Goal: Book appointment/travel/reservation

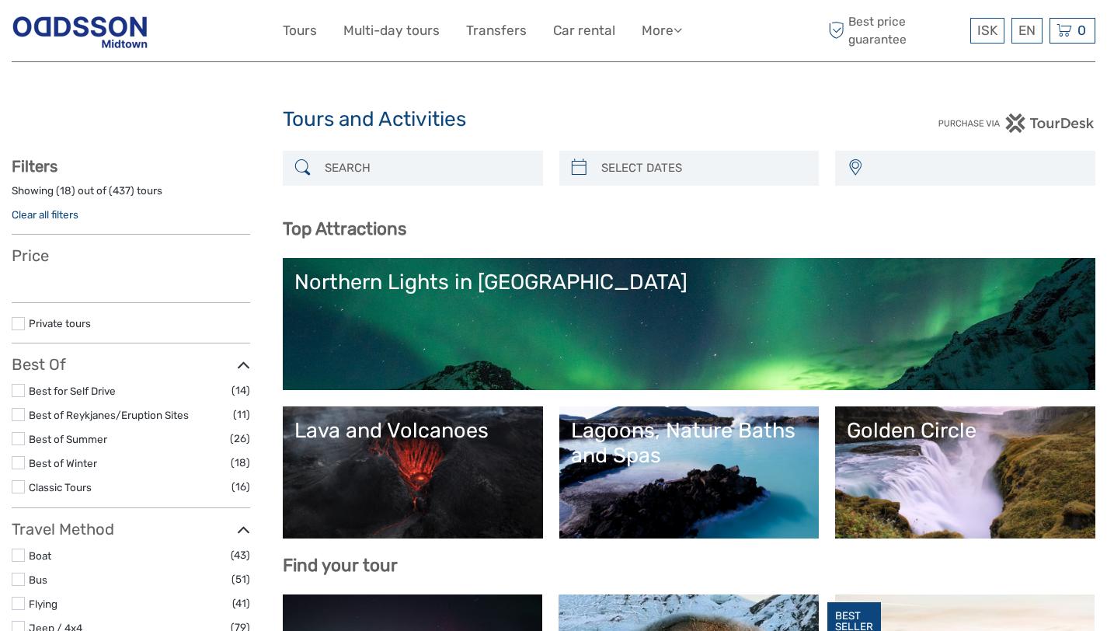
select select
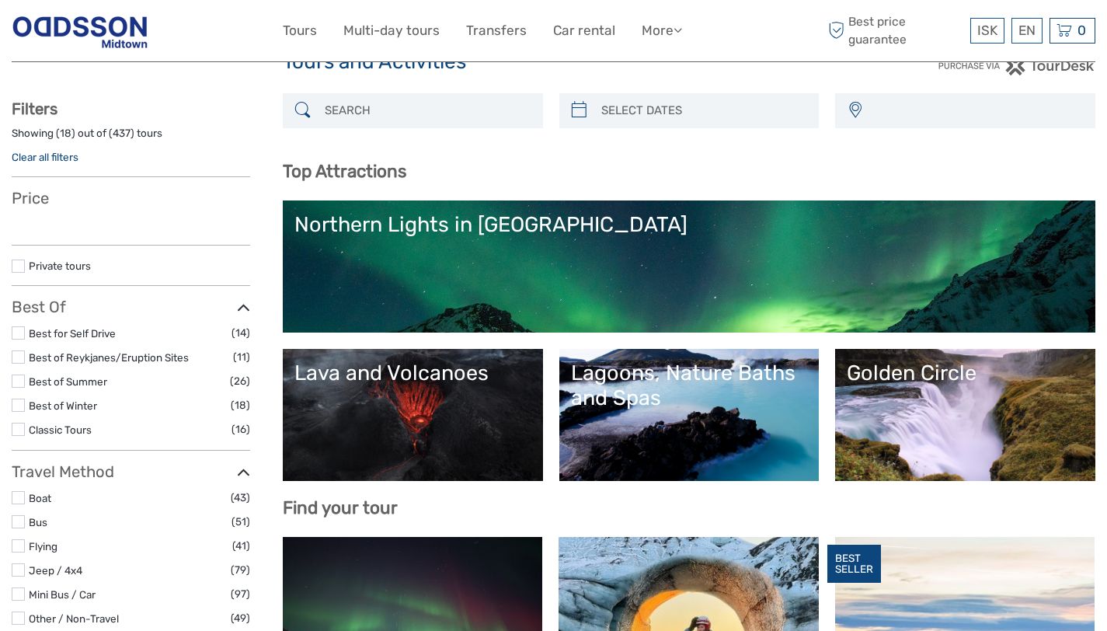
select select
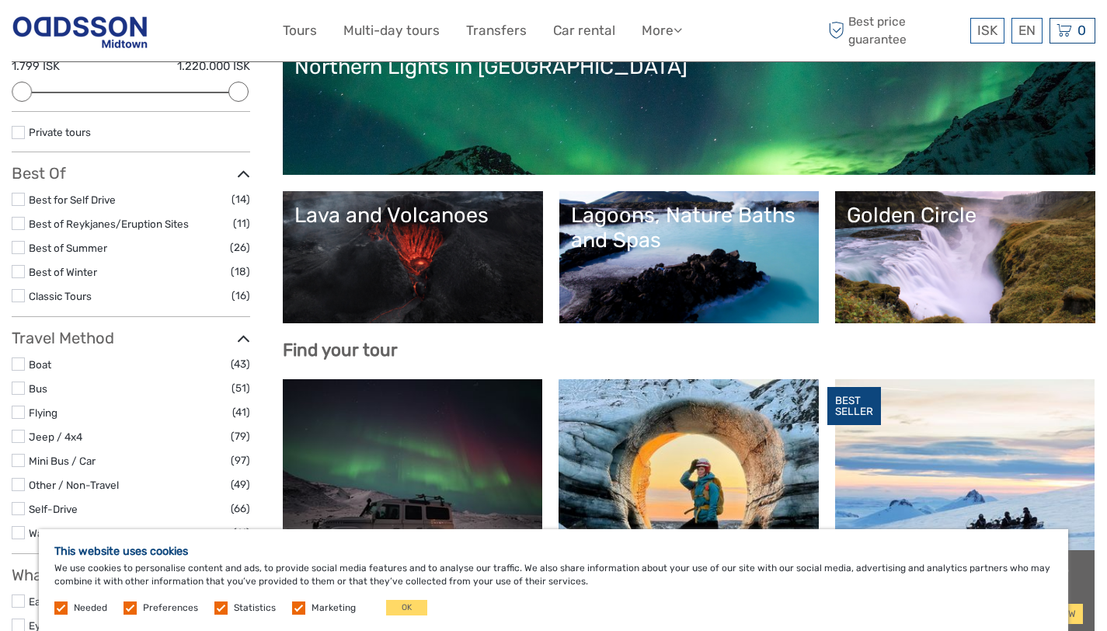
scroll to position [264, 0]
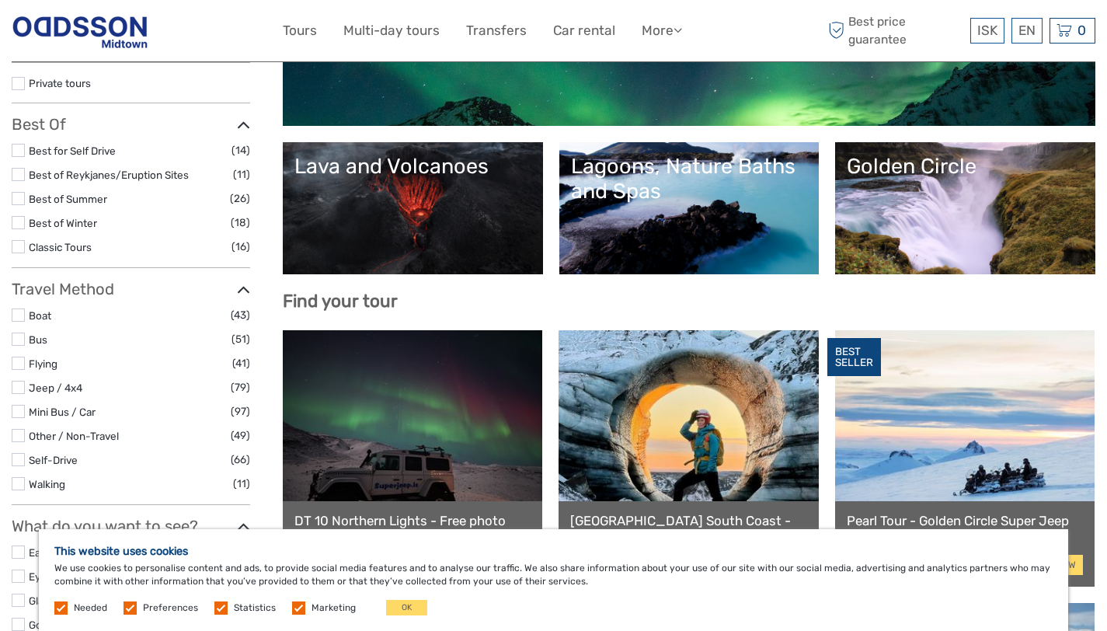
click at [925, 232] on link "Golden Circle" at bounding box center [965, 208] width 237 height 109
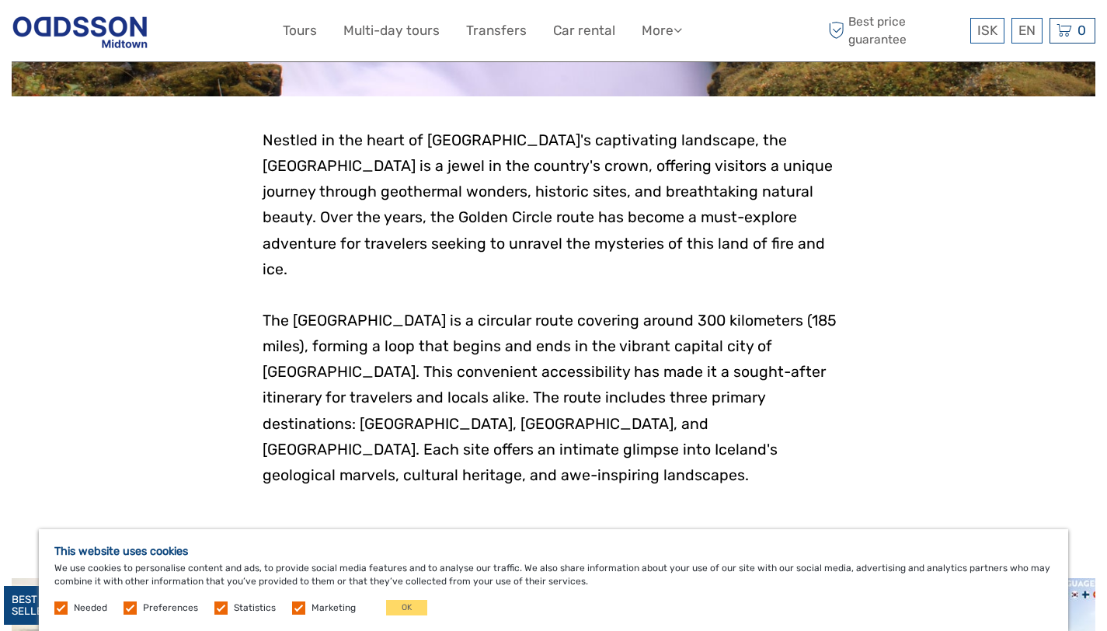
scroll to position [323, 0]
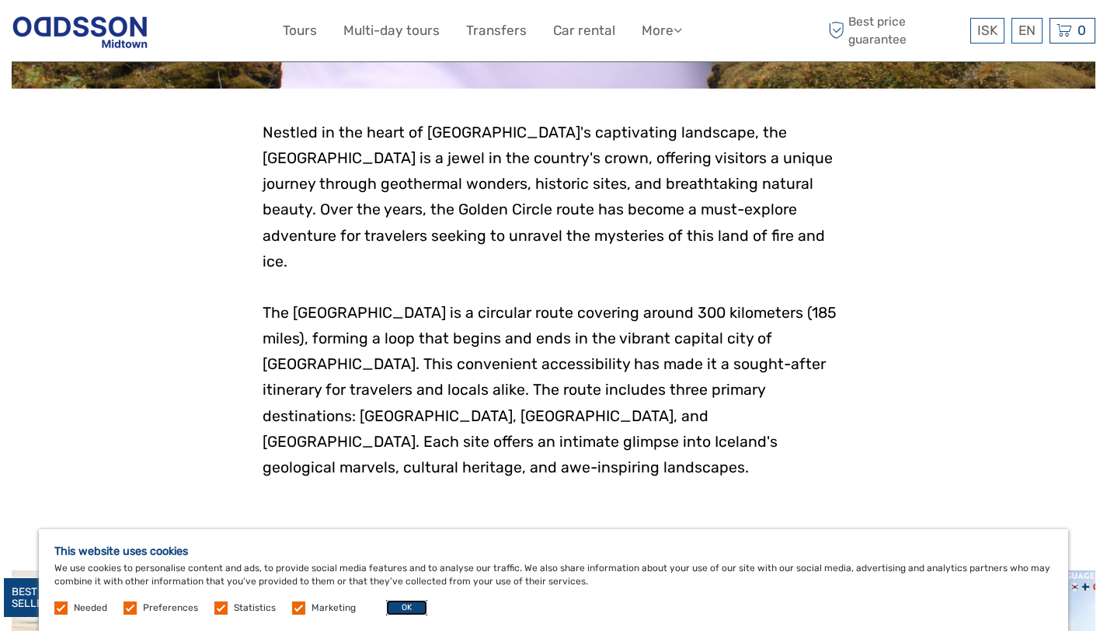
click at [389, 609] on button "OK" at bounding box center [406, 608] width 41 height 16
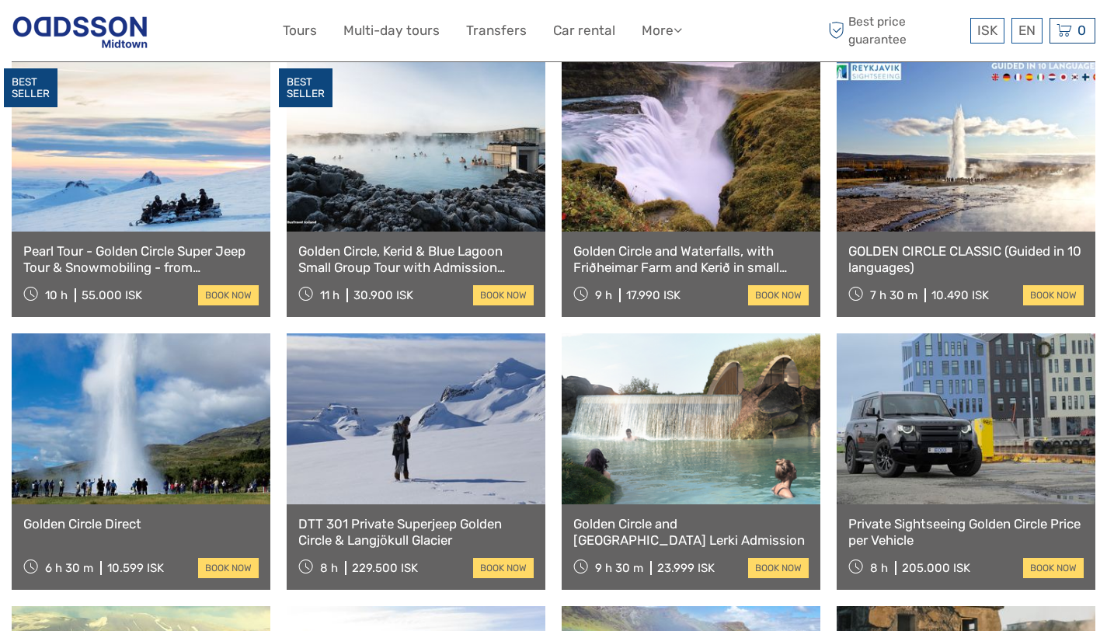
scroll to position [833, 0]
click at [692, 204] on link at bounding box center [691, 146] width 259 height 171
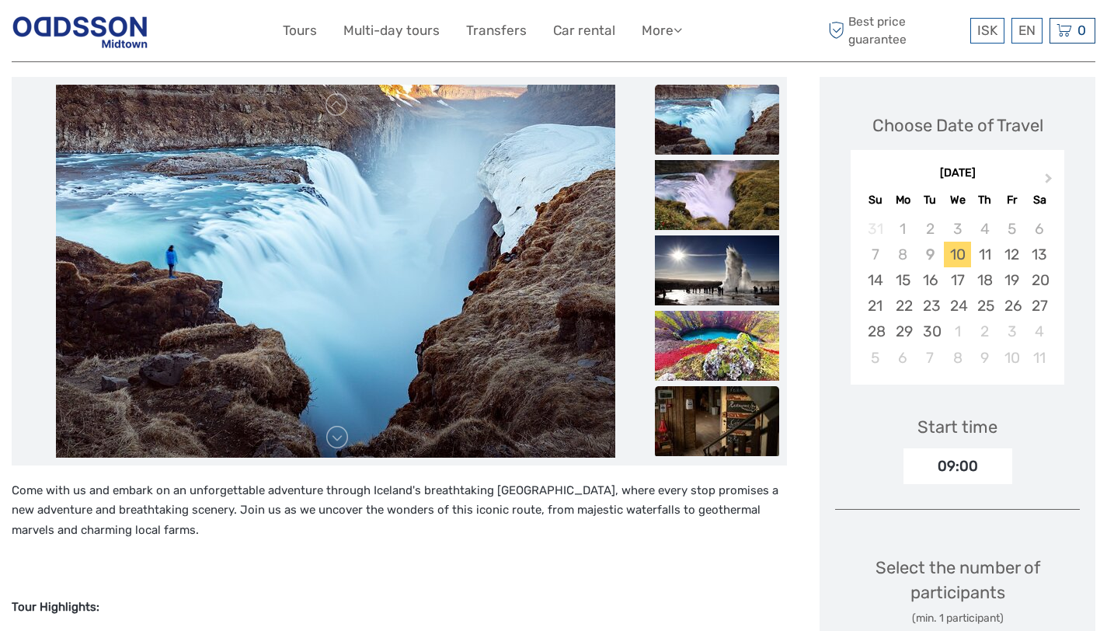
click at [742, 413] on img at bounding box center [717, 421] width 124 height 70
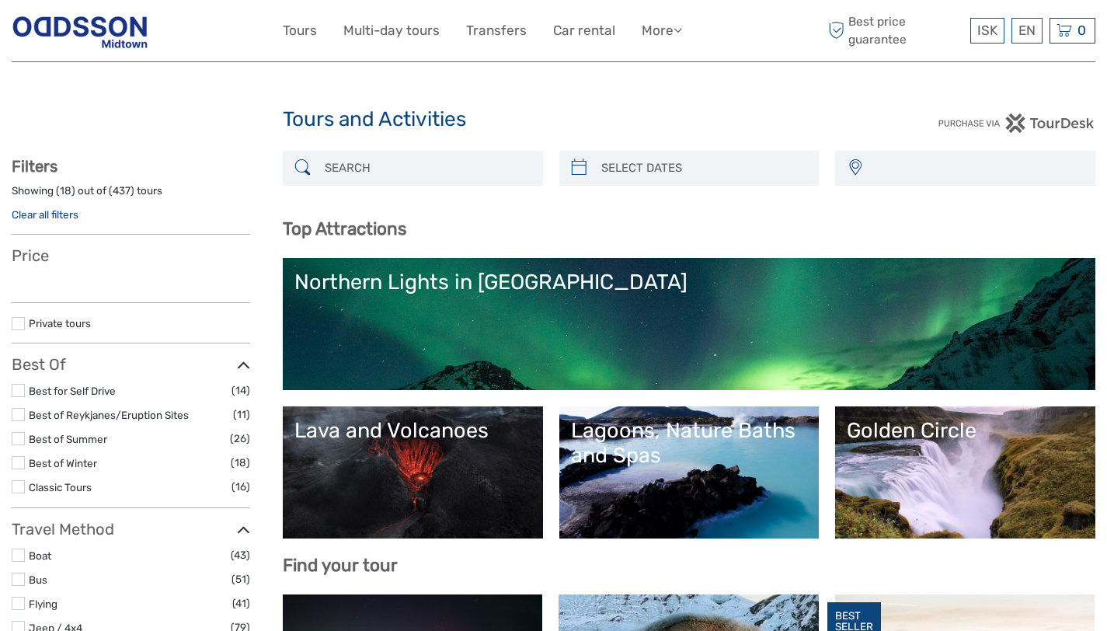
select select
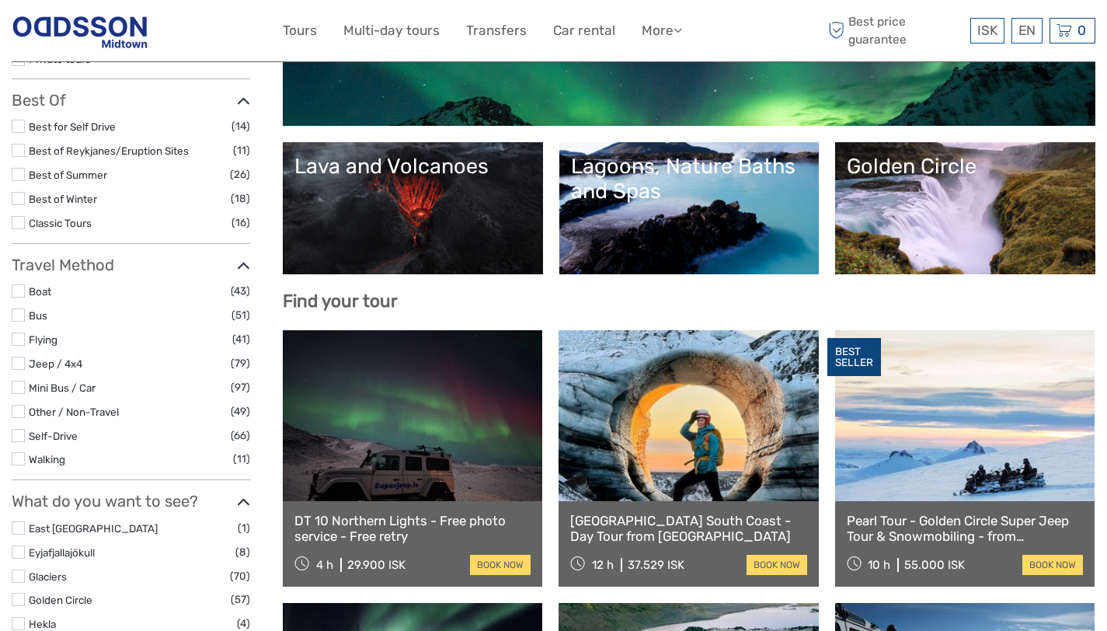
select select
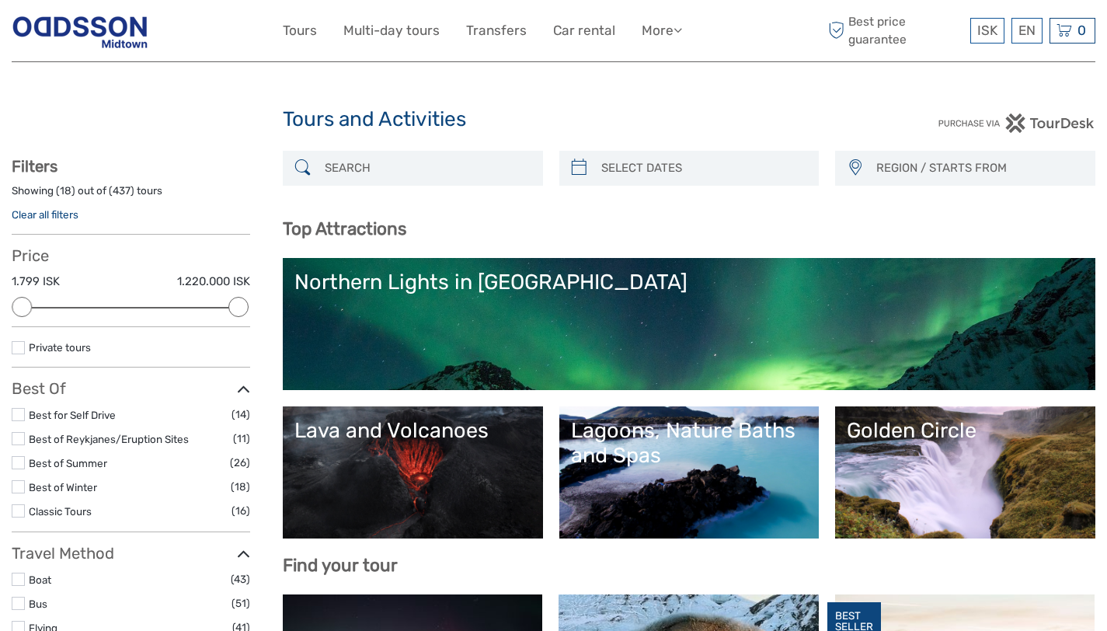
click at [534, 296] on link "Northern Lights in [GEOGRAPHIC_DATA]" at bounding box center [688, 324] width 789 height 109
click at [546, 288] on div "Northern Lights in [GEOGRAPHIC_DATA]" at bounding box center [688, 282] width 789 height 25
click at [608, 332] on link "Northern Lights in [GEOGRAPHIC_DATA]" at bounding box center [688, 324] width 789 height 109
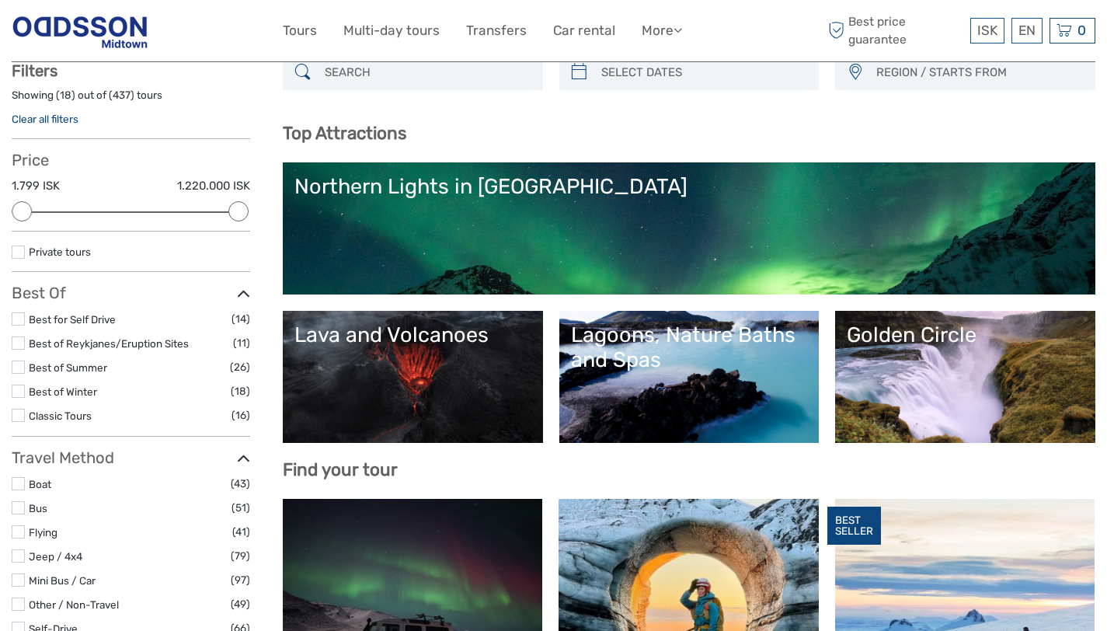
scroll to position [99, 0]
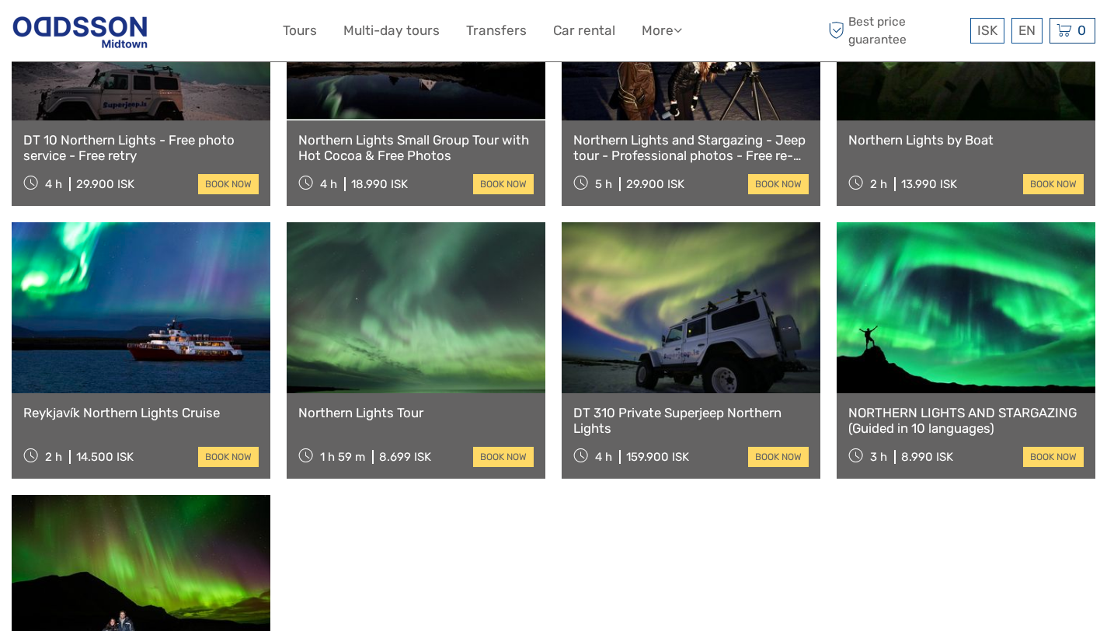
scroll to position [816, 0]
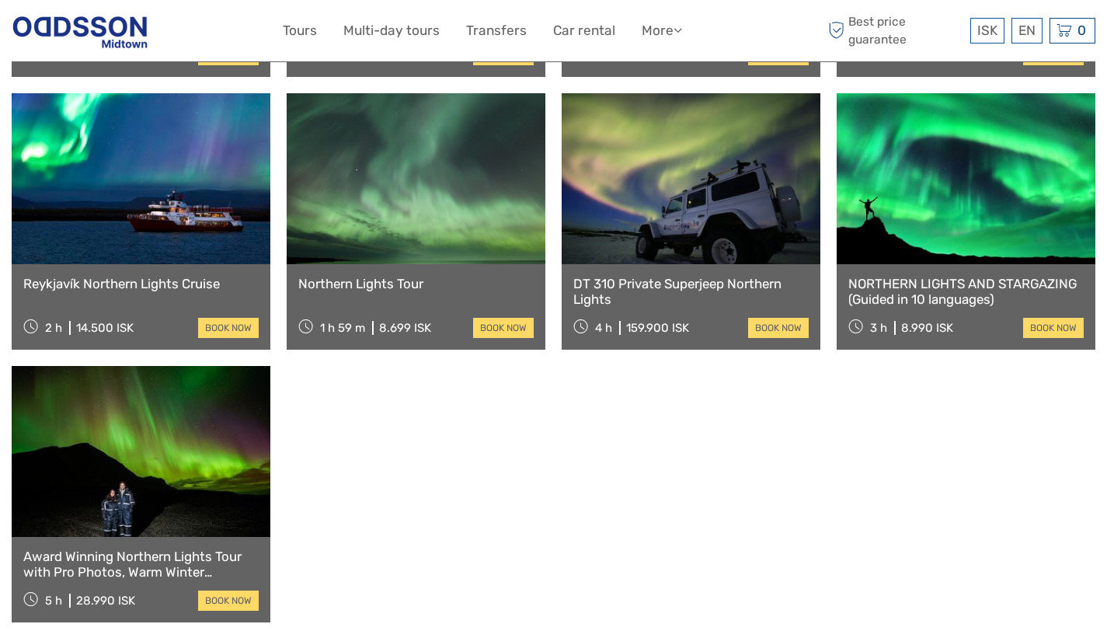
click at [994, 159] on link at bounding box center [966, 178] width 259 height 171
click at [981, 186] on link at bounding box center [966, 178] width 259 height 171
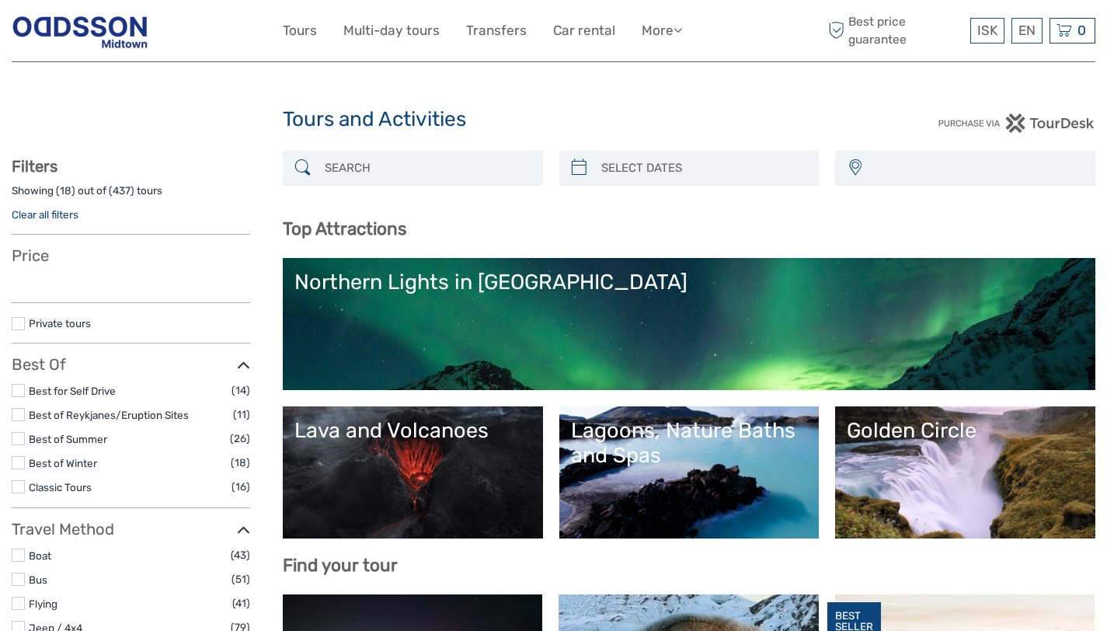
select select
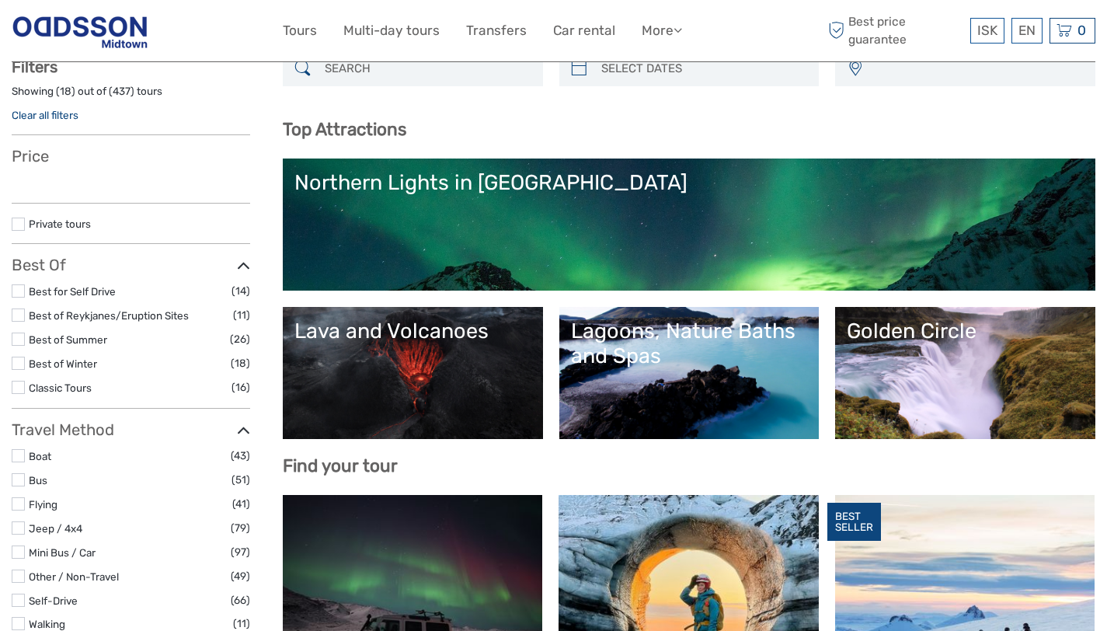
select select
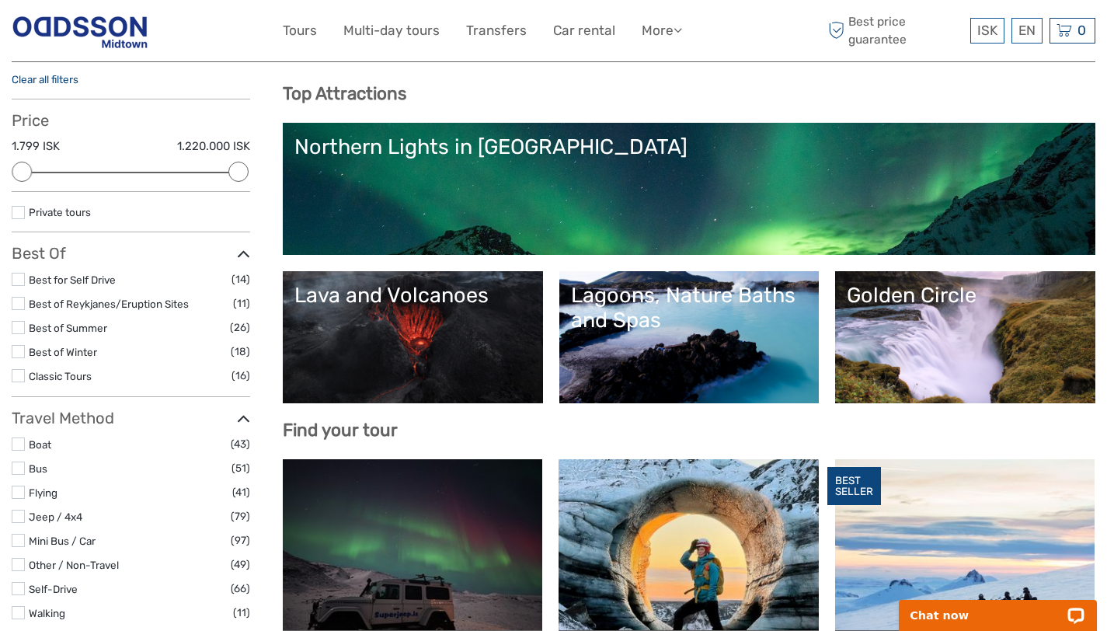
scroll to position [135, 0]
click at [386, 321] on link "Lava and Volcanoes" at bounding box center [412, 337] width 237 height 109
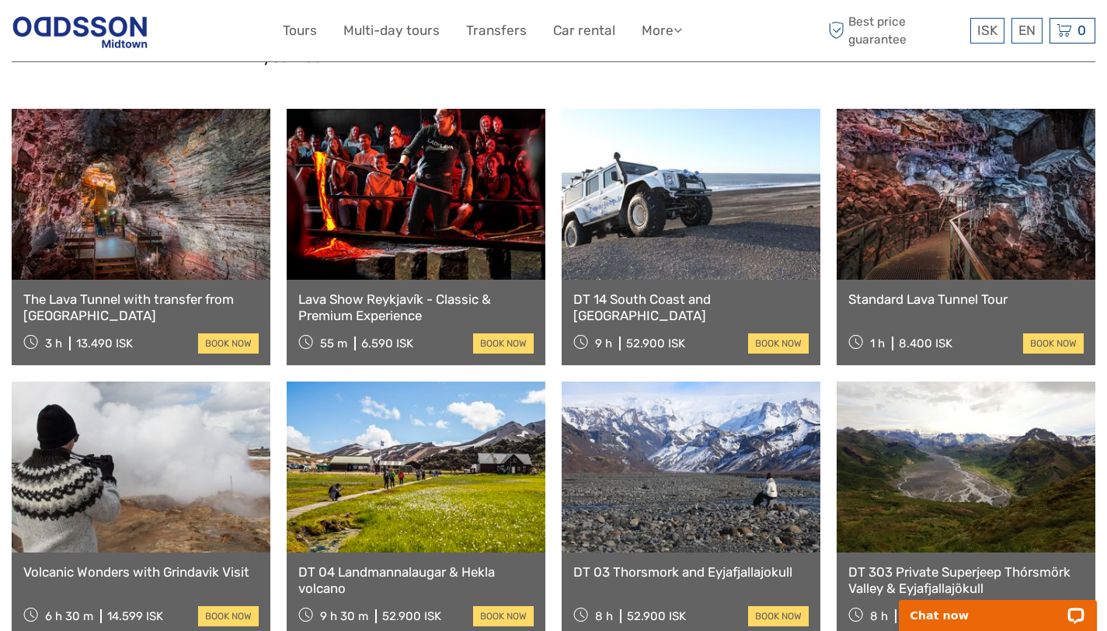
scroll to position [627, 0]
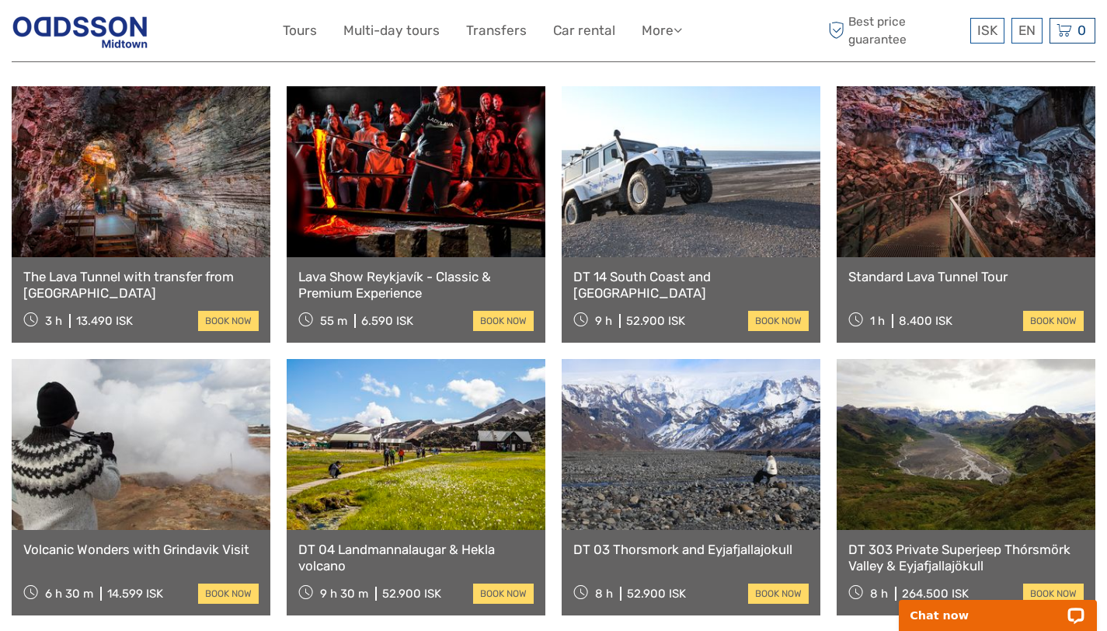
click at [956, 190] on link at bounding box center [966, 171] width 259 height 171
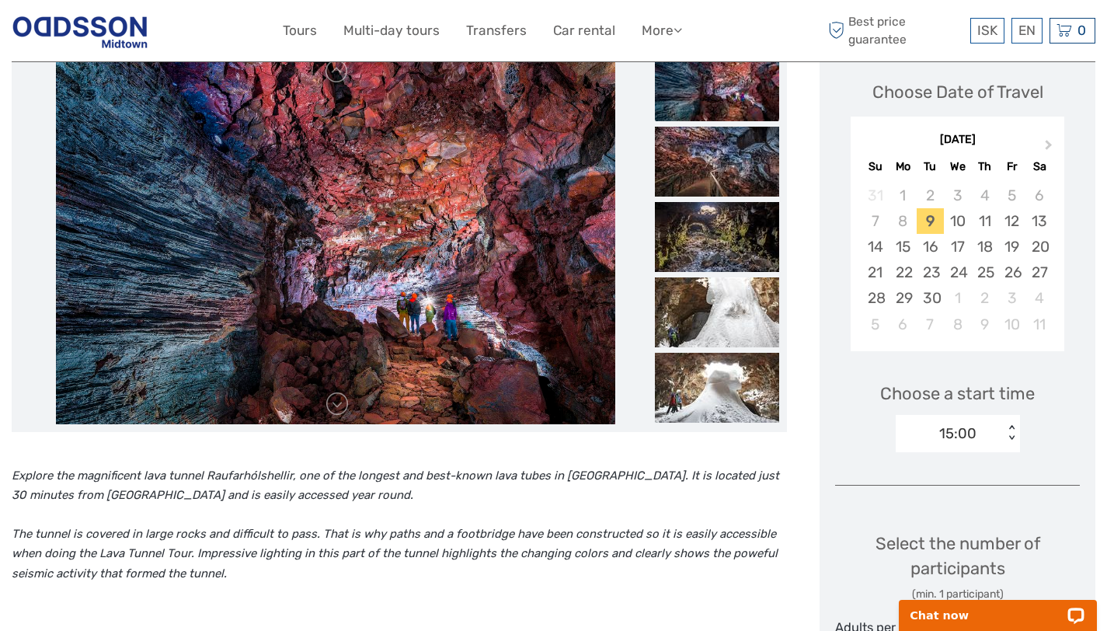
scroll to position [245, 0]
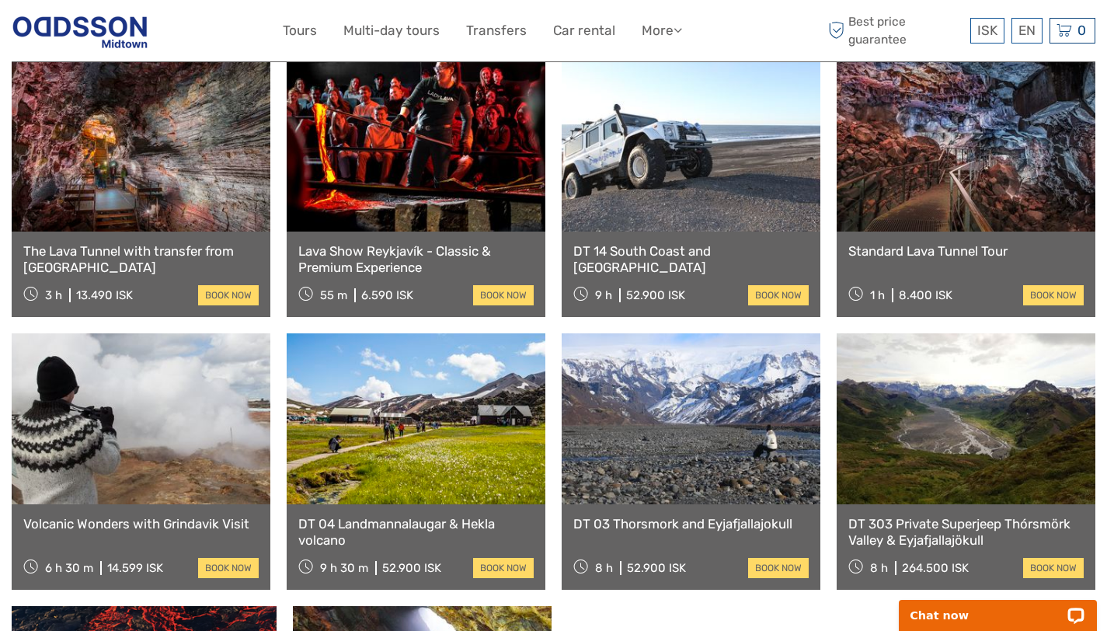
scroll to position [485, 0]
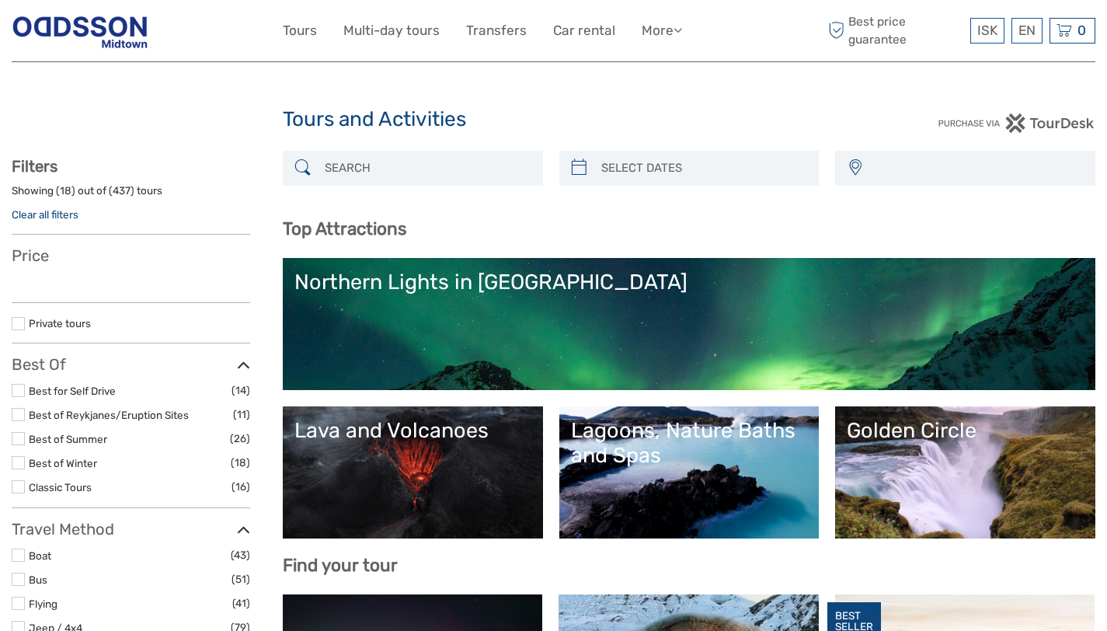
select select
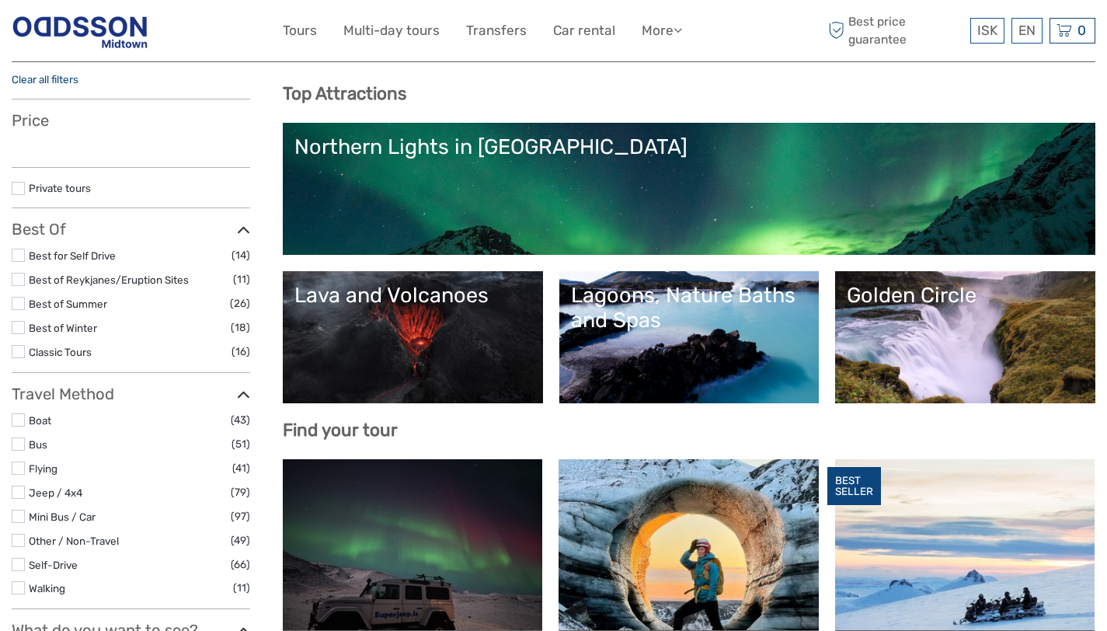
select select
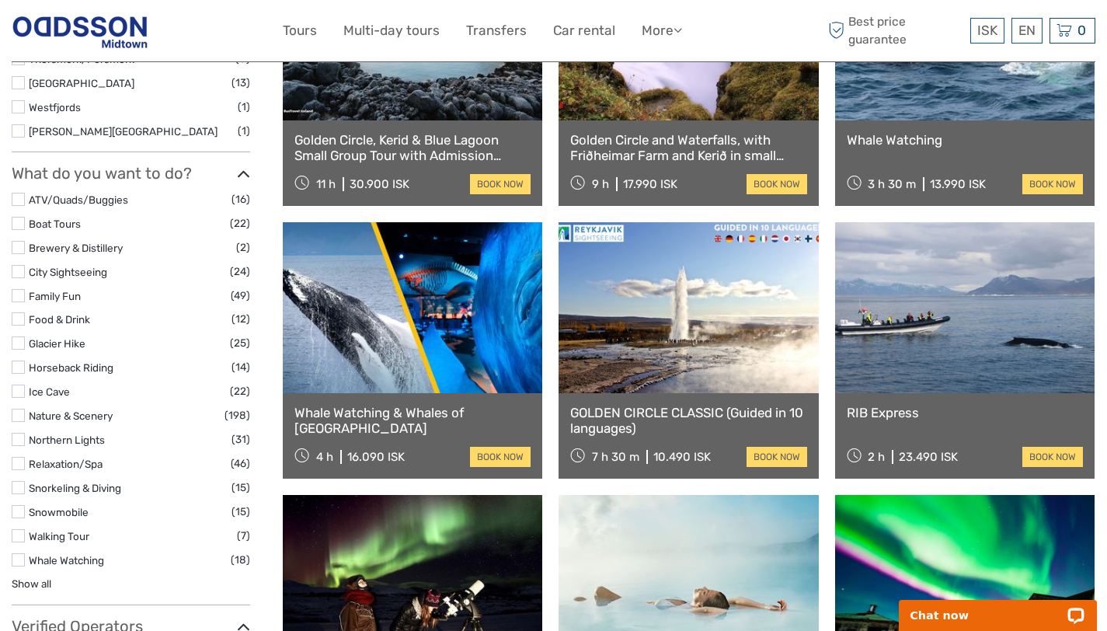
scroll to position [1190, 0]
click at [946, 353] on link at bounding box center [964, 307] width 259 height 171
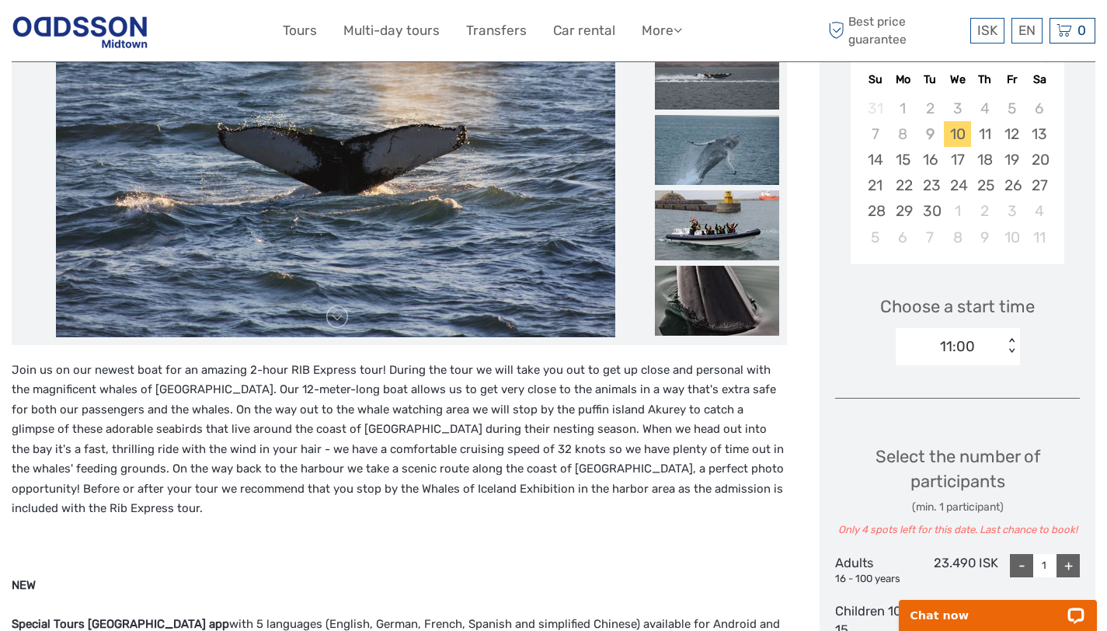
scroll to position [104, 0]
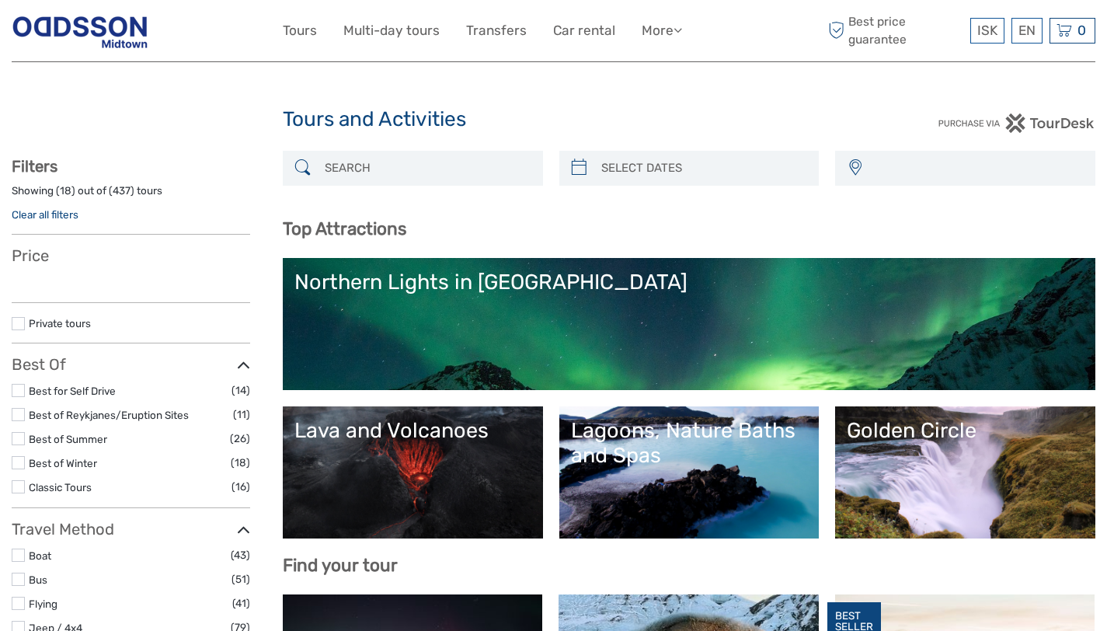
select select
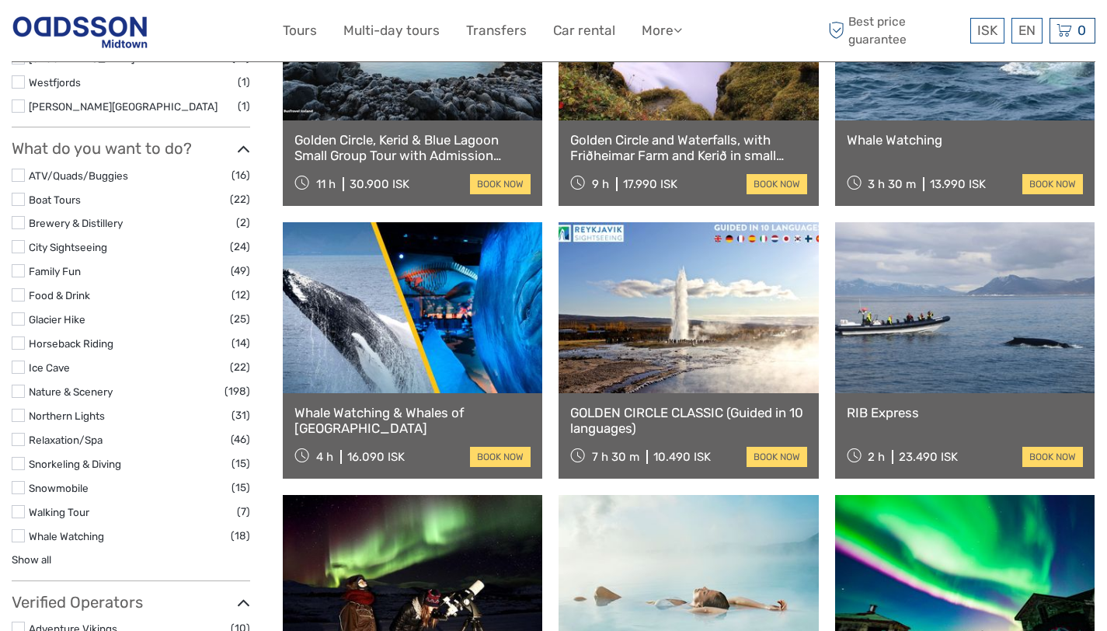
select select
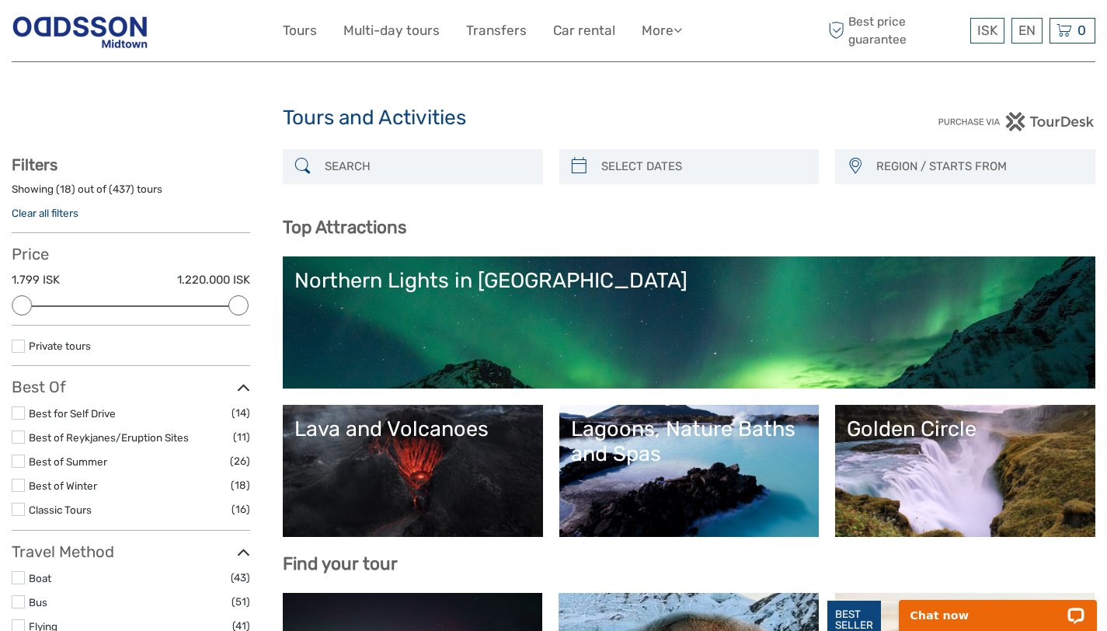
scroll to position [0, 0]
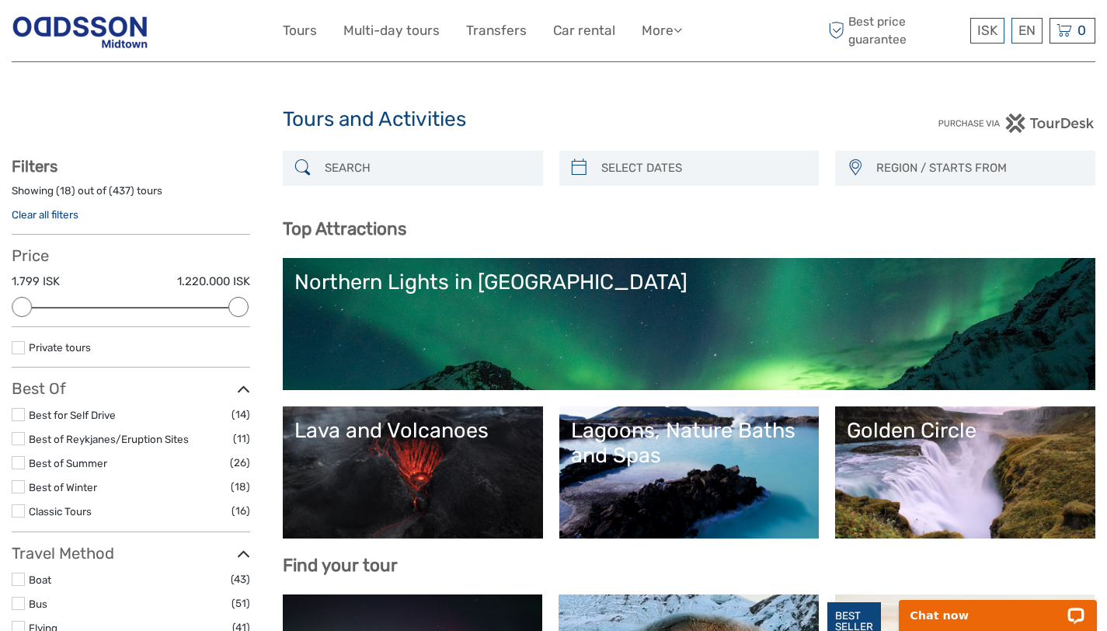
type input "[DATE]"
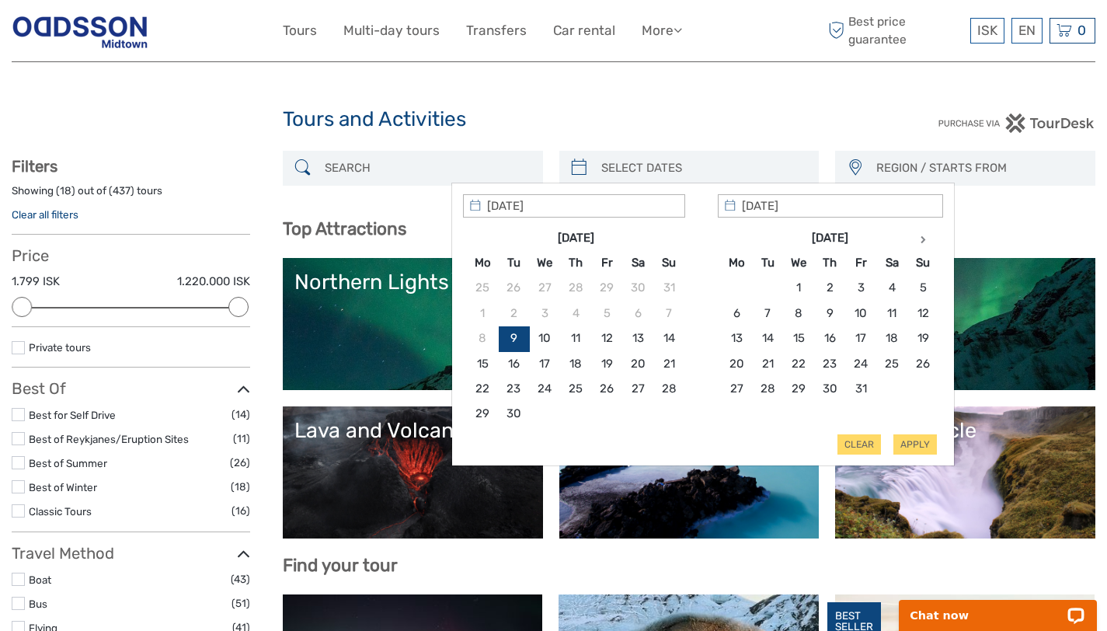
click at [684, 171] on input "search" at bounding box center [703, 168] width 217 height 27
type input "[DATE]"
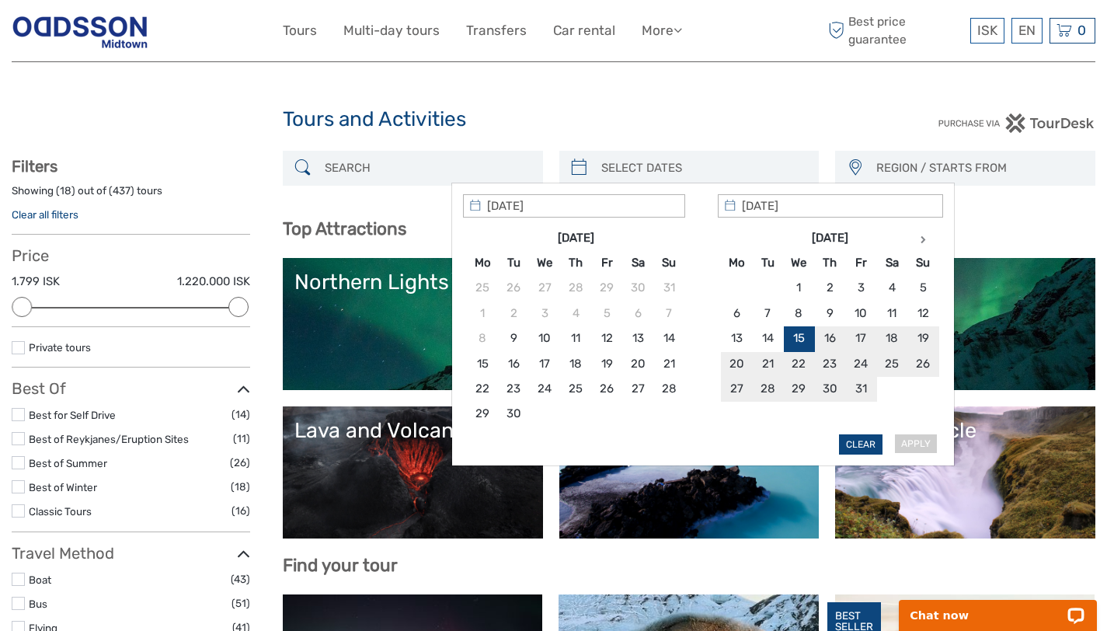
click at [861, 442] on button "Clear" at bounding box center [861, 444] width 44 height 20
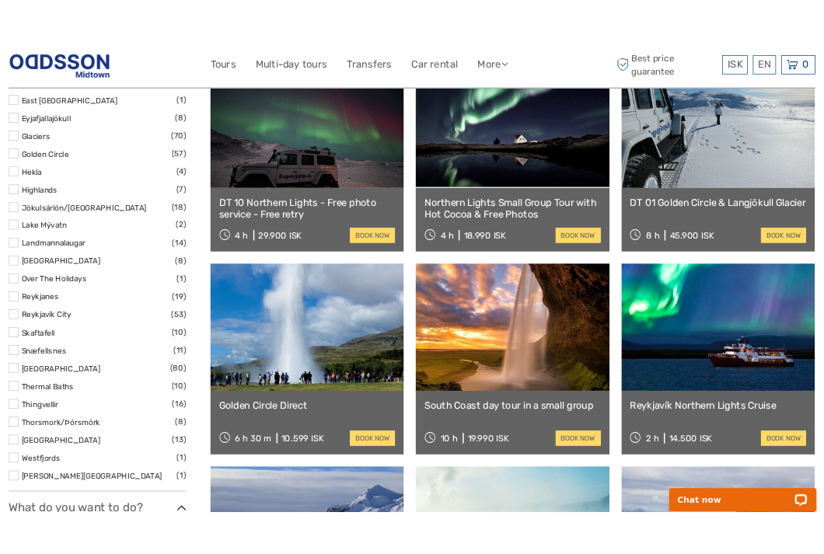
scroll to position [827, 0]
